Goal: Task Accomplishment & Management: Manage account settings

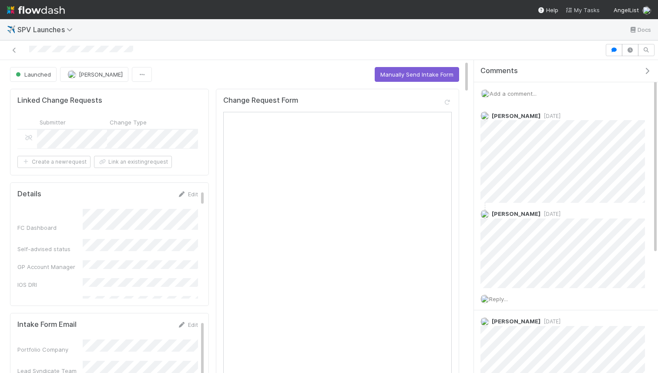
click at [585, 11] on span "My Tasks" at bounding box center [582, 10] width 34 height 7
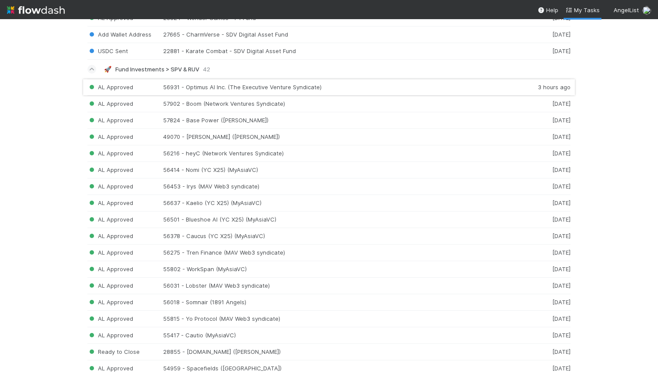
scroll to position [194, 0]
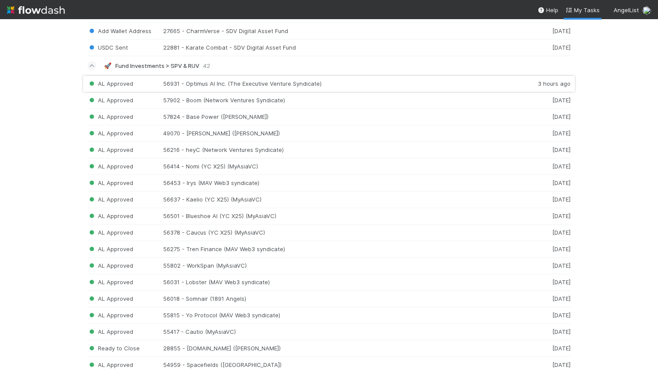
click at [118, 81] on div "AL Approved 56931 - Optimus AI Inc. (The Executive Venture Syndicate) 3 hours a…" at bounding box center [328, 83] width 483 height 17
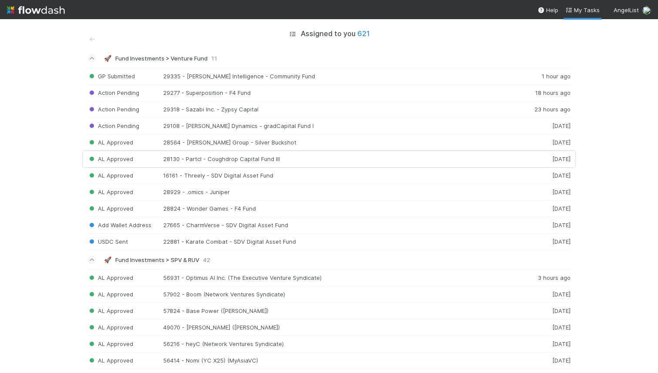
scroll to position [10, 0]
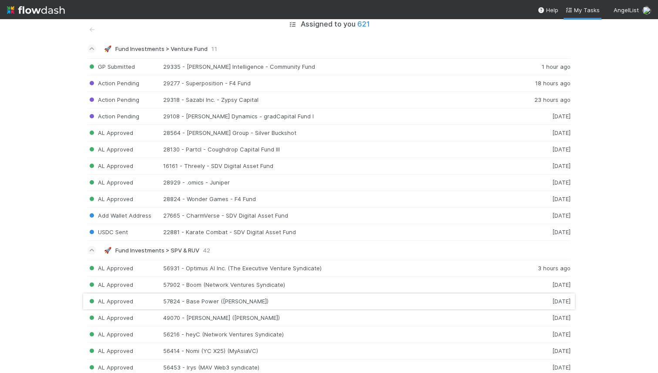
click at [294, 306] on div "AL Approved 57824 - Base Power (Blake Lieberman) 1 week ago" at bounding box center [328, 301] width 483 height 17
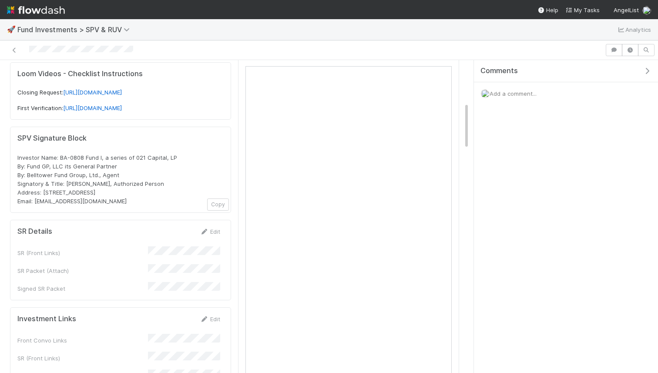
scroll to position [286, 0]
